Goal: Information Seeking & Learning: Find specific page/section

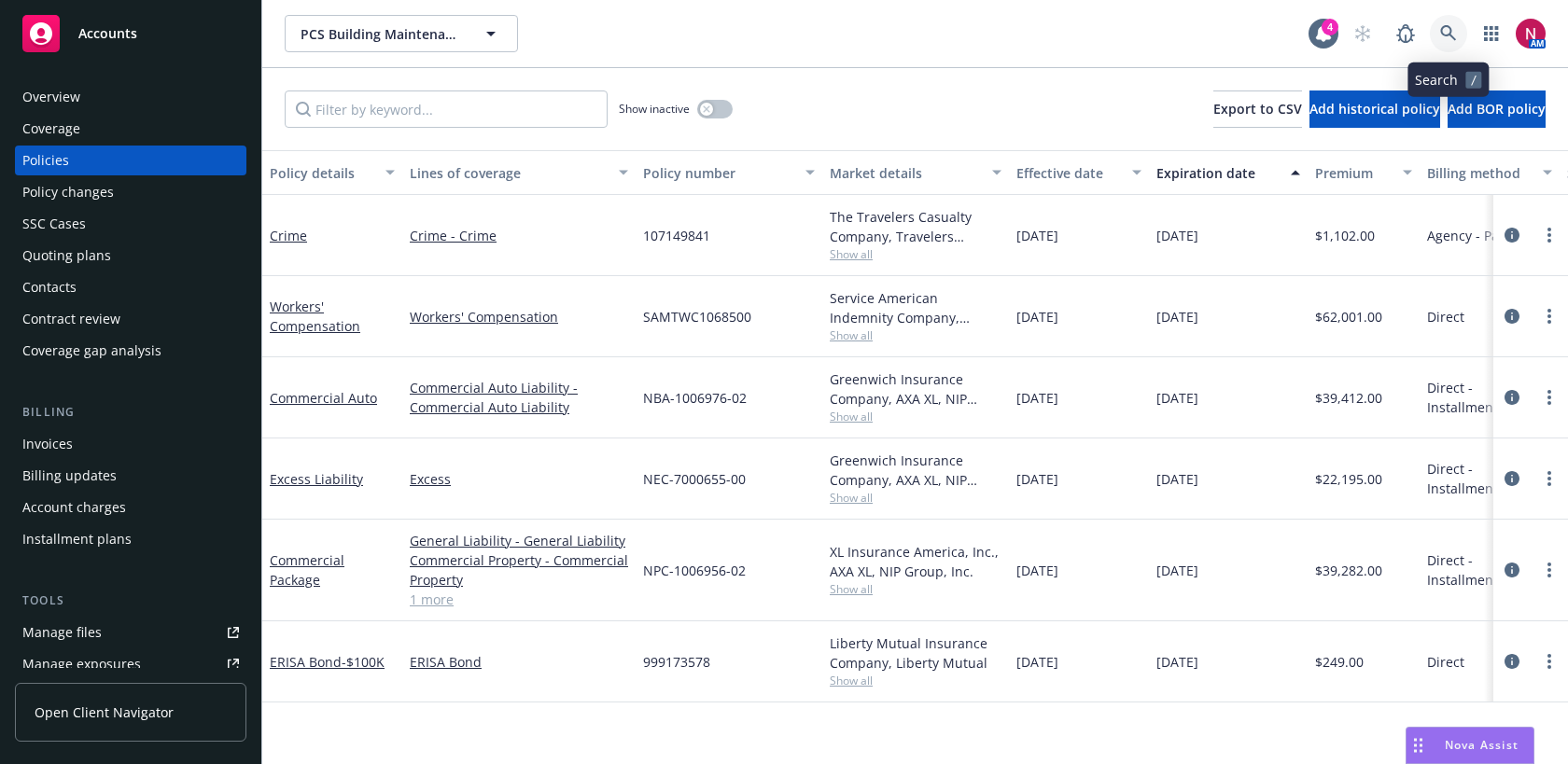
click at [1453, 28] on icon at bounding box center [1449, 34] width 17 height 17
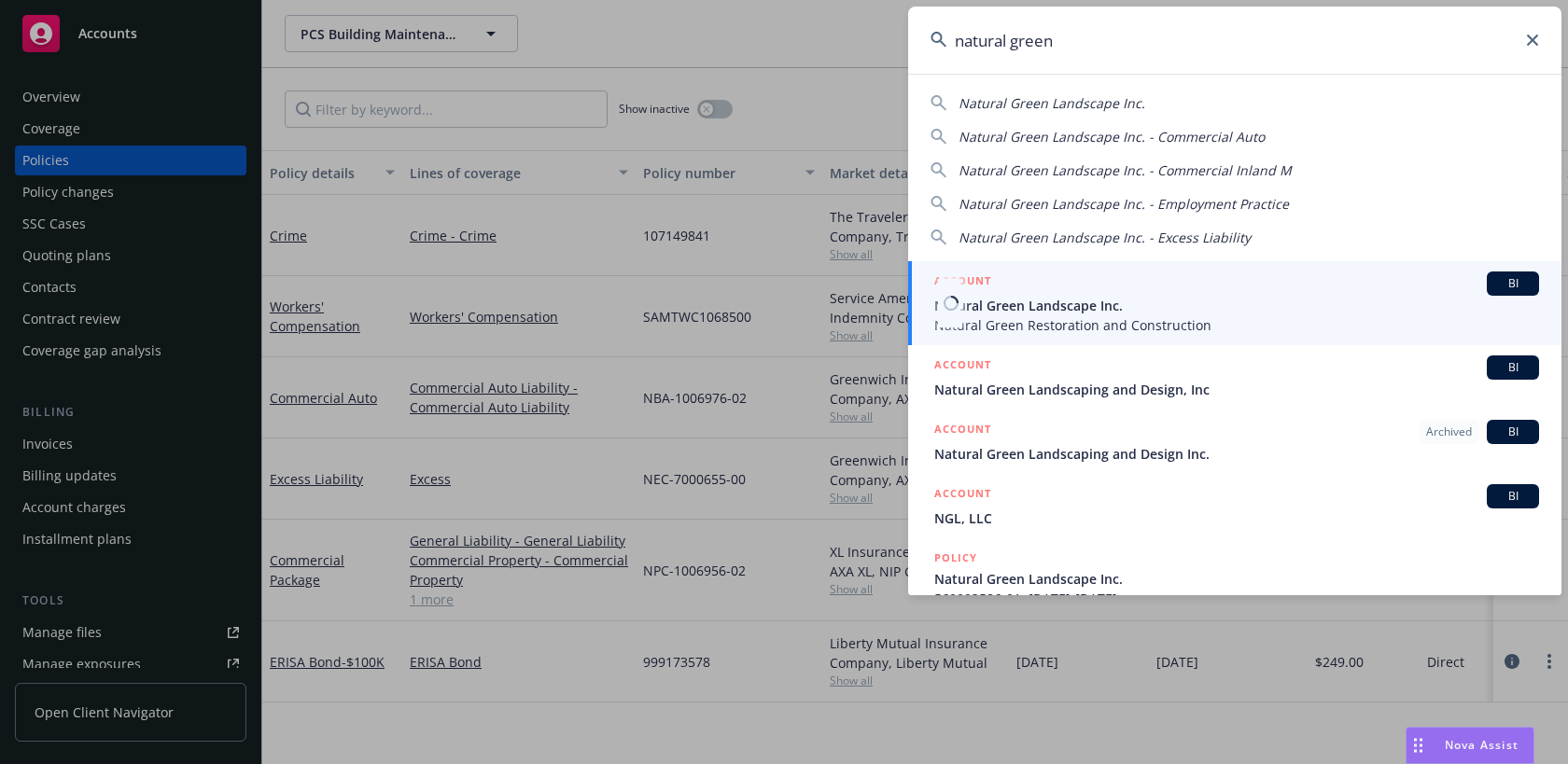
type input "natural green"
click at [1186, 319] on span "Natural Green Restoration and Construction" at bounding box center [1237, 325] width 605 height 20
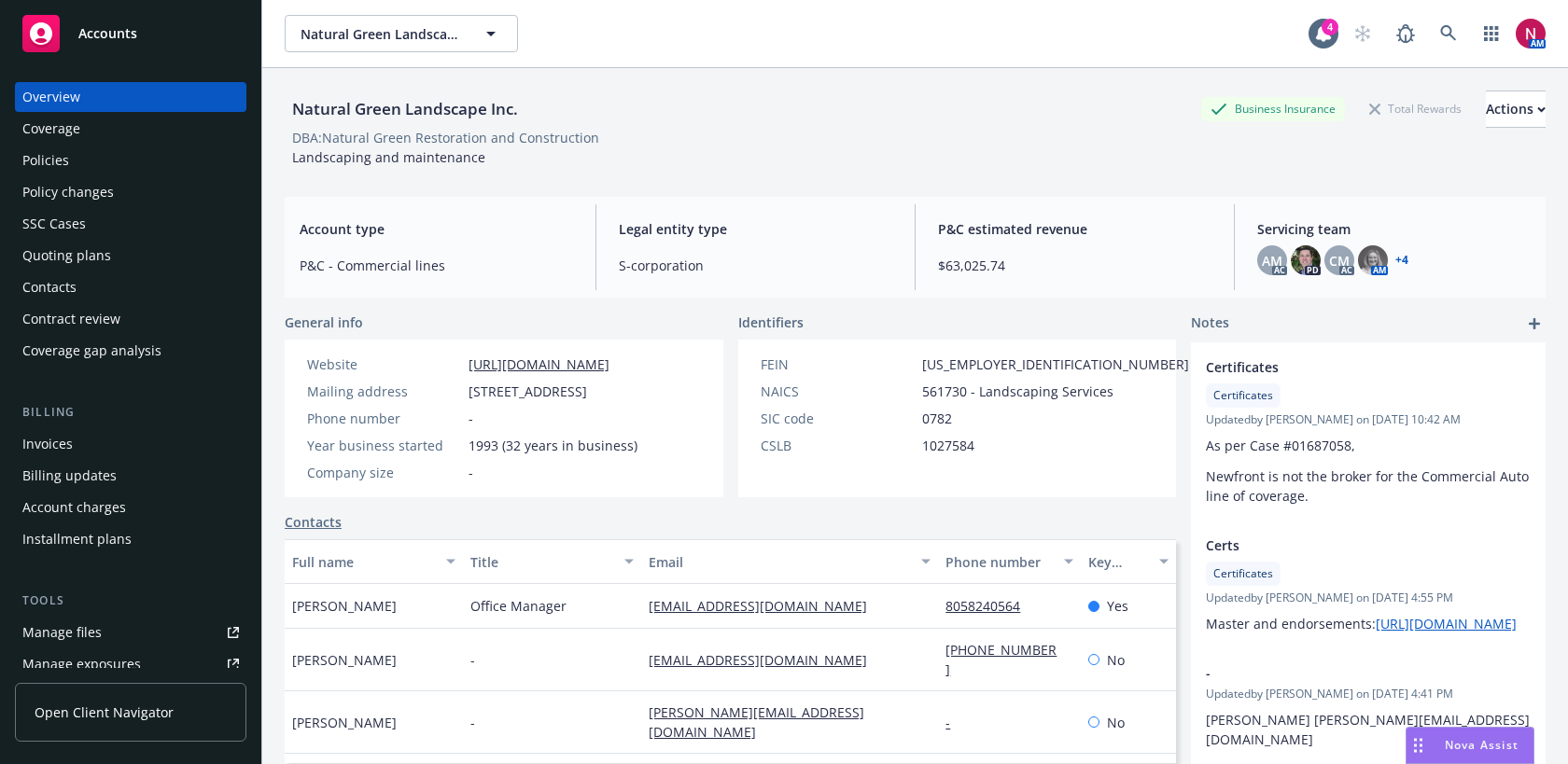
click at [159, 155] on div "Policies" at bounding box center [131, 161] width 217 height 30
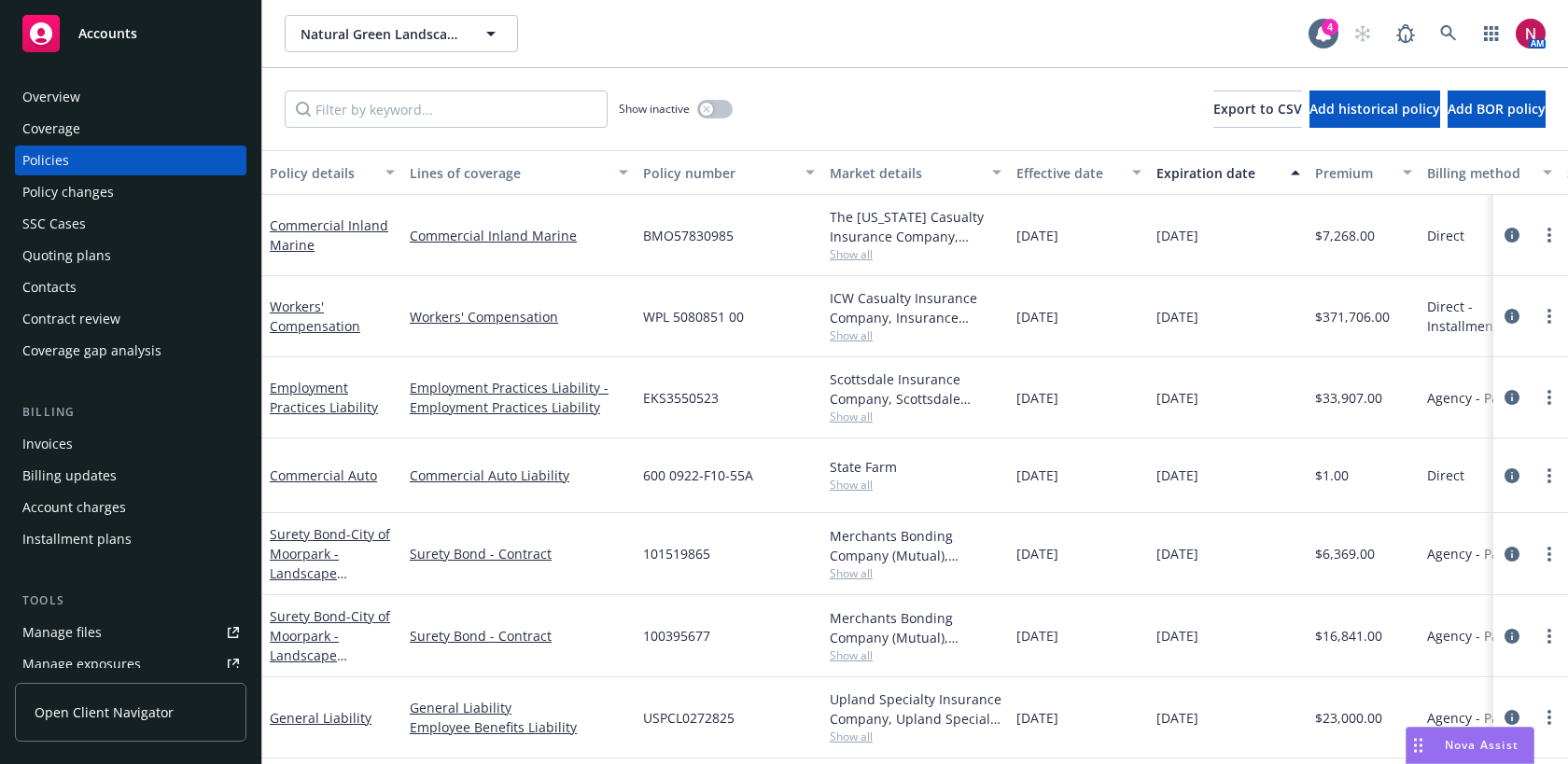
click at [858, 342] on span "Show all" at bounding box center [915, 335] width 172 height 16
click at [1507, 312] on icon "circleInformation" at bounding box center [1512, 317] width 15 height 15
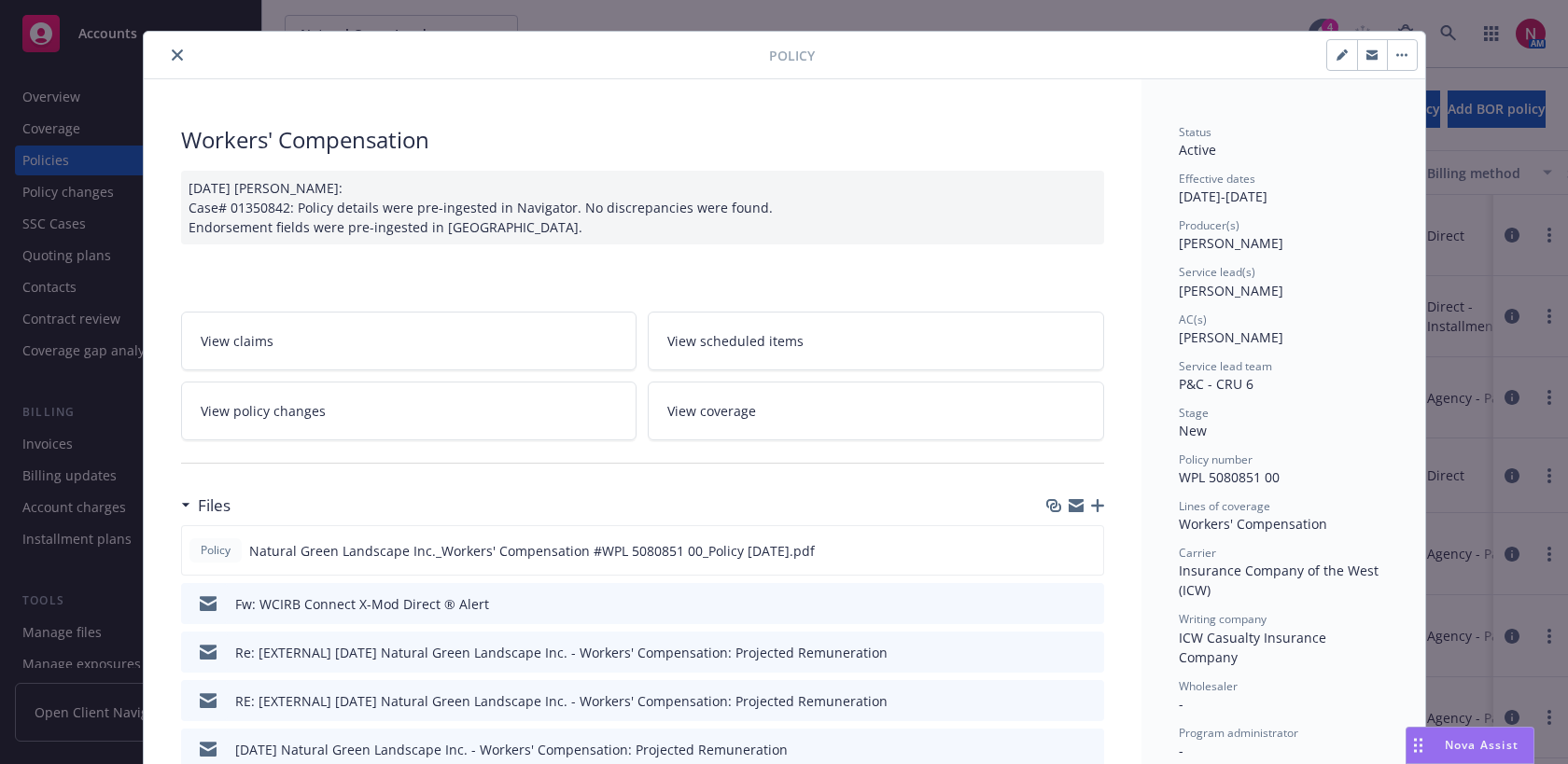
scroll to position [30, 0]
click at [174, 57] on icon "close" at bounding box center [178, 54] width 11 height 11
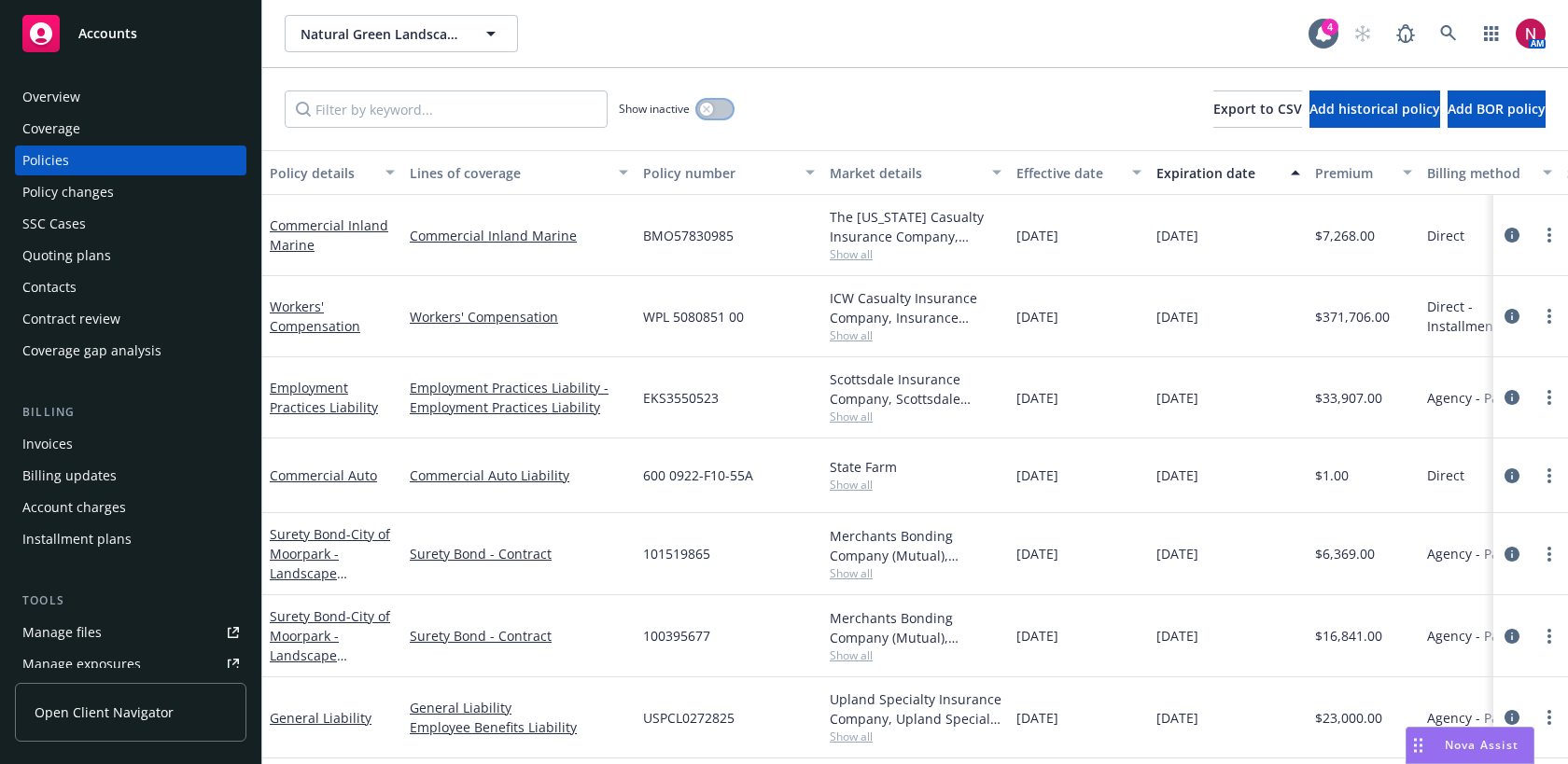
click at [721, 101] on button "button" at bounding box center [715, 110] width 36 height 19
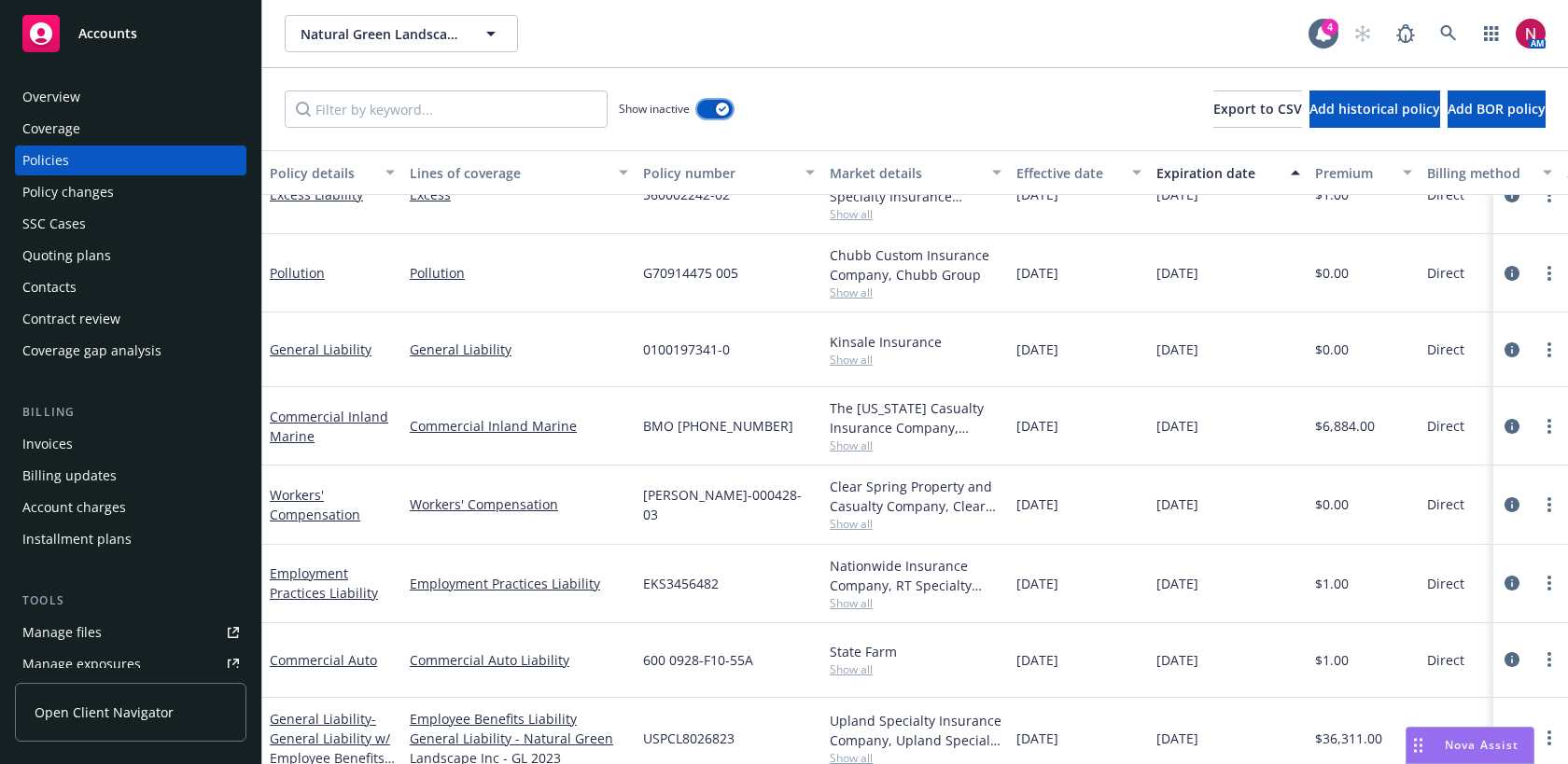
scroll to position [1818, 0]
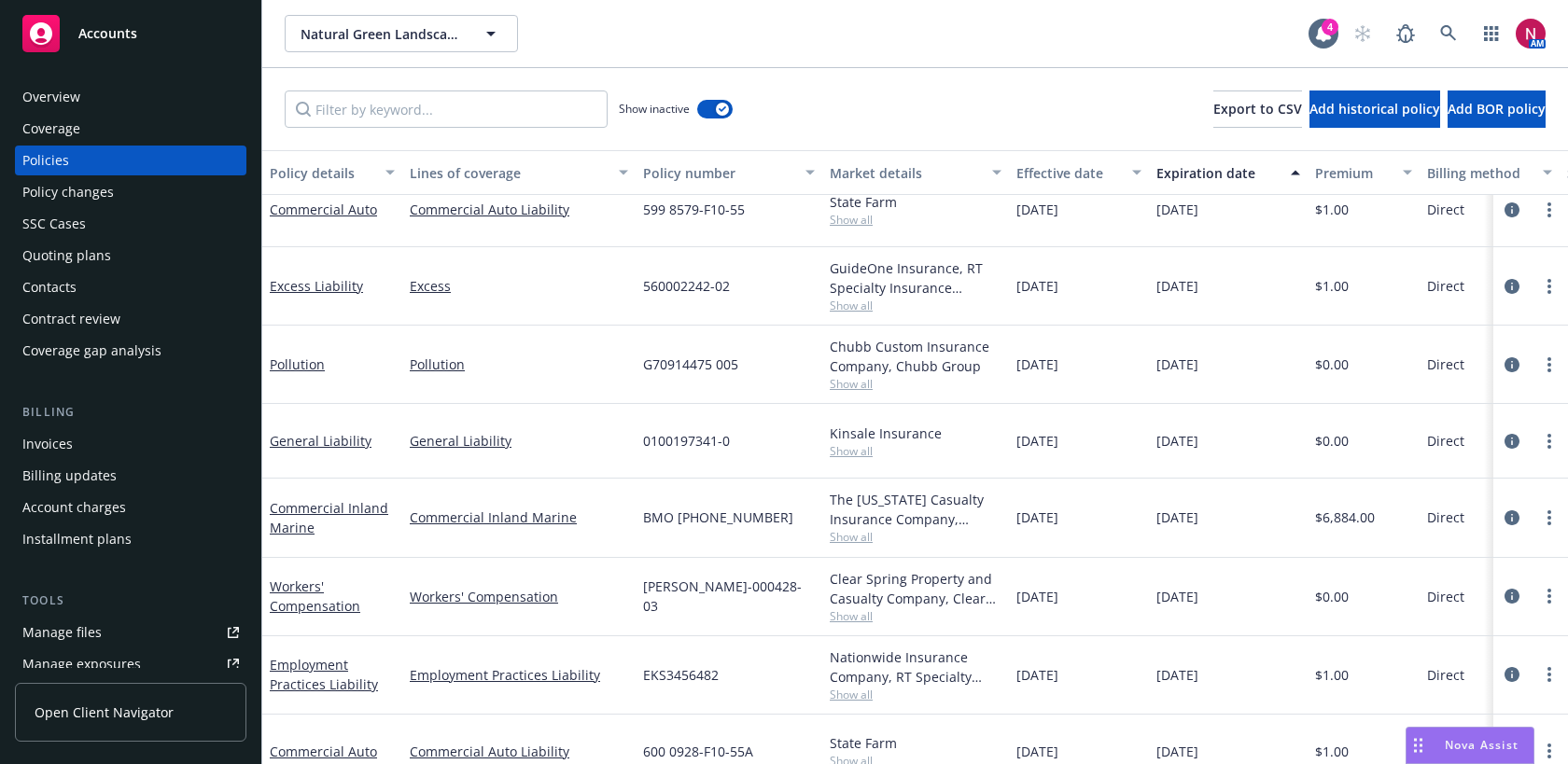
click at [848, 616] on span "Show all" at bounding box center [915, 616] width 172 height 16
